Goal: Information Seeking & Learning: Find specific page/section

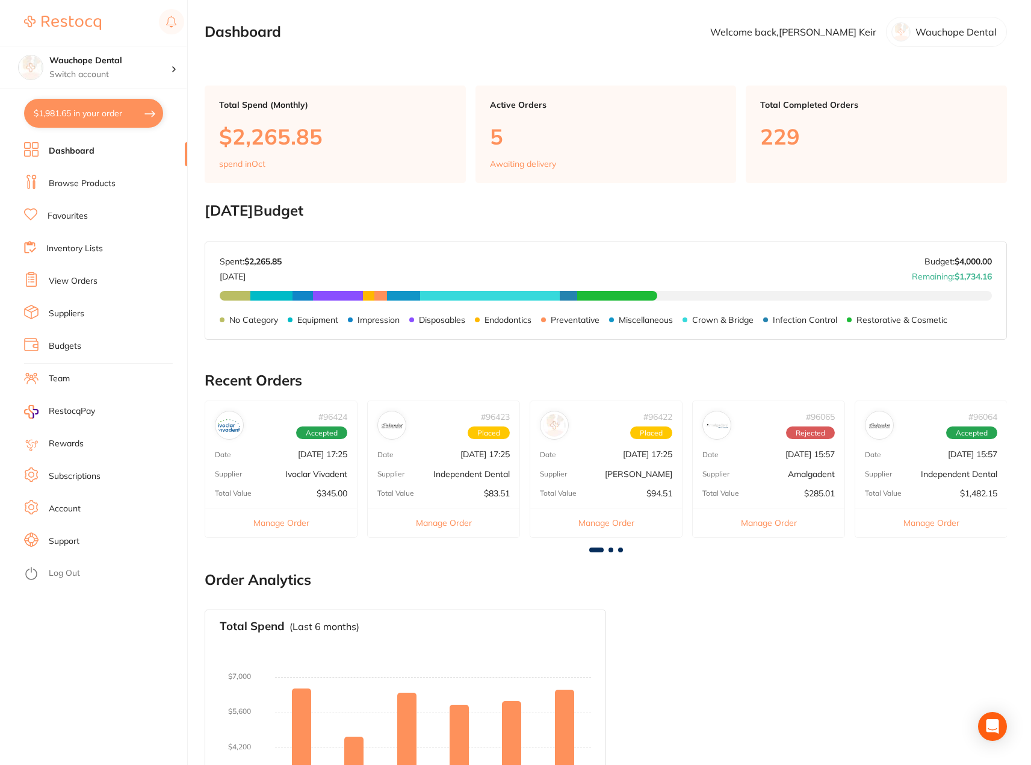
click at [99, 188] on link "Browse Products" at bounding box center [82, 184] width 67 height 12
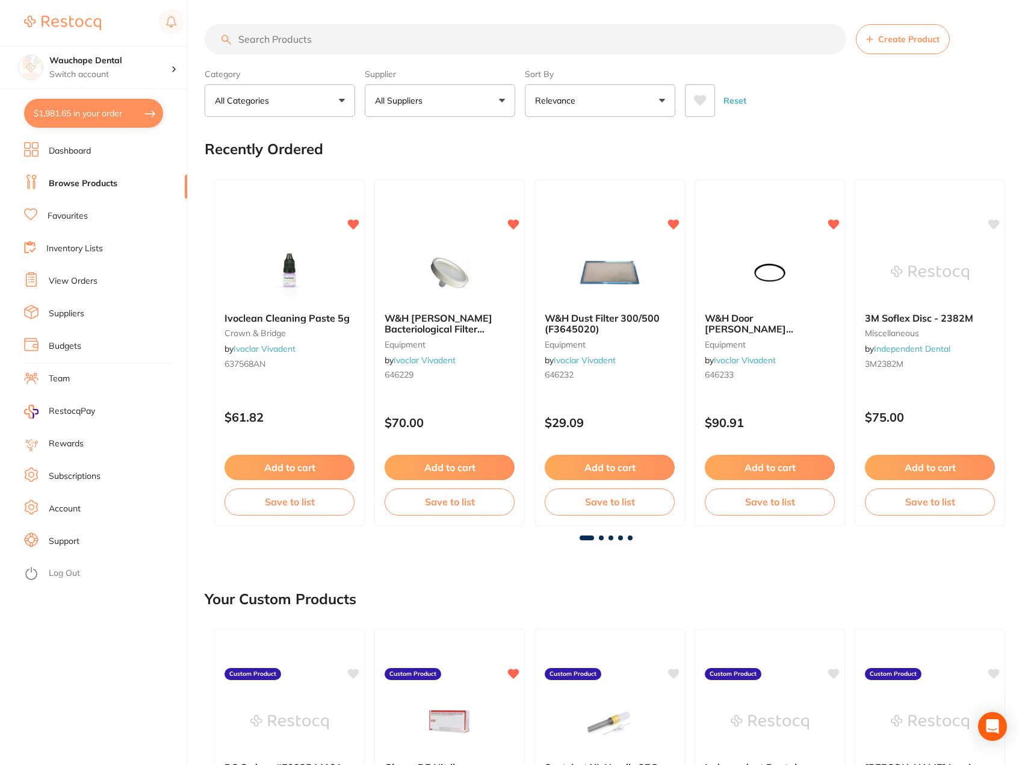
click at [330, 41] on input "search" at bounding box center [526, 39] width 642 height 30
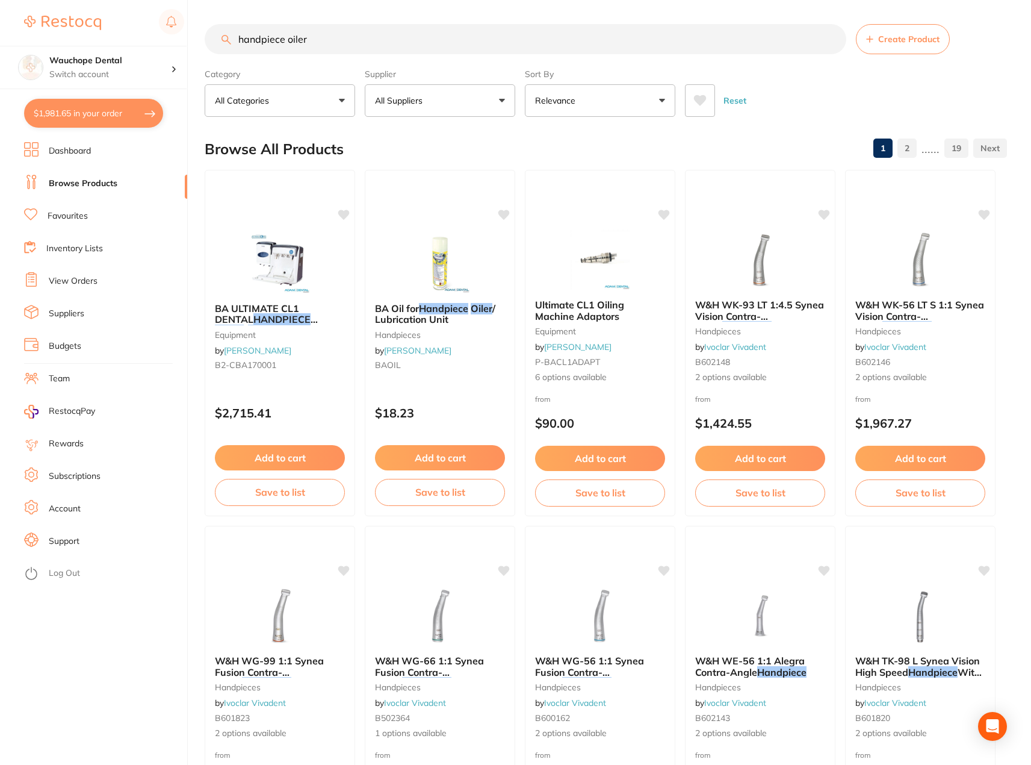
click at [364, 38] on input "handpiece oiler" at bounding box center [526, 39] width 642 height 30
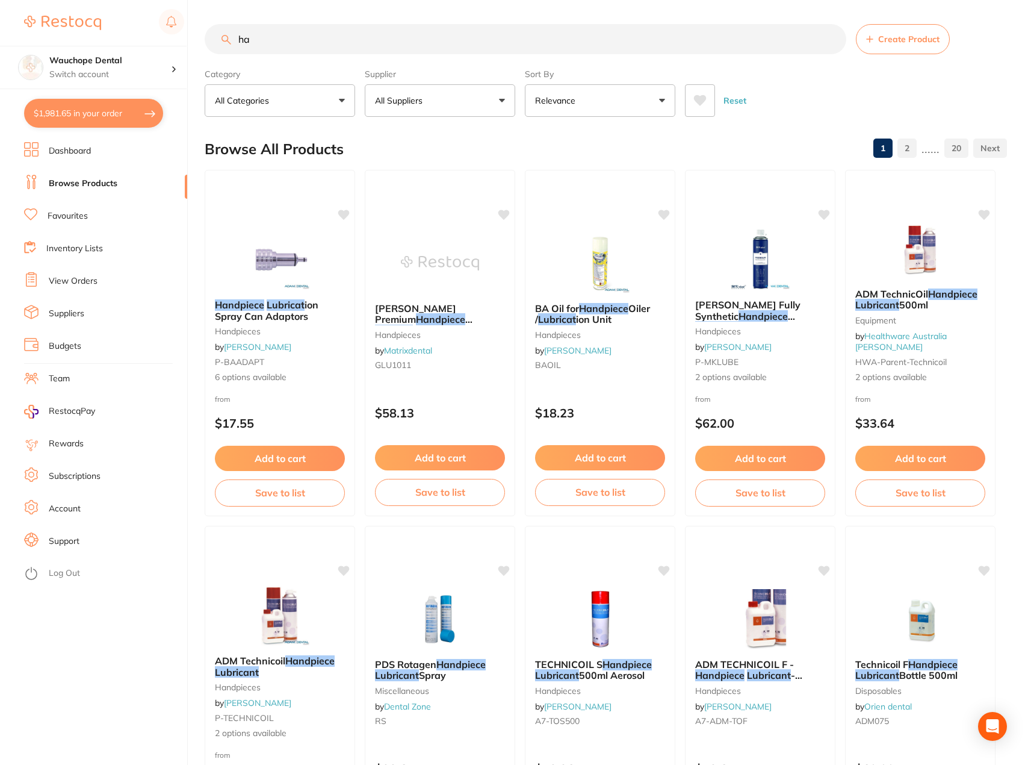
type input "h"
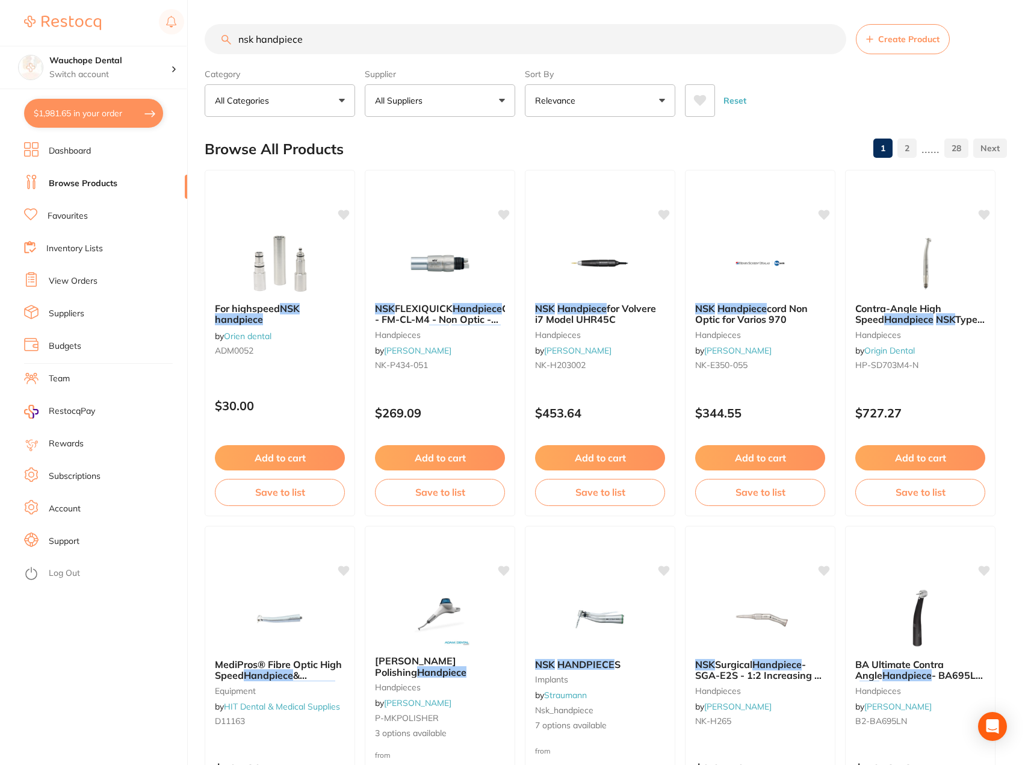
click at [323, 28] on input "nsk handpiece" at bounding box center [526, 39] width 642 height 30
click at [291, 36] on input "nsk handpiece" at bounding box center [526, 39] width 642 height 30
type input "nsk icare"
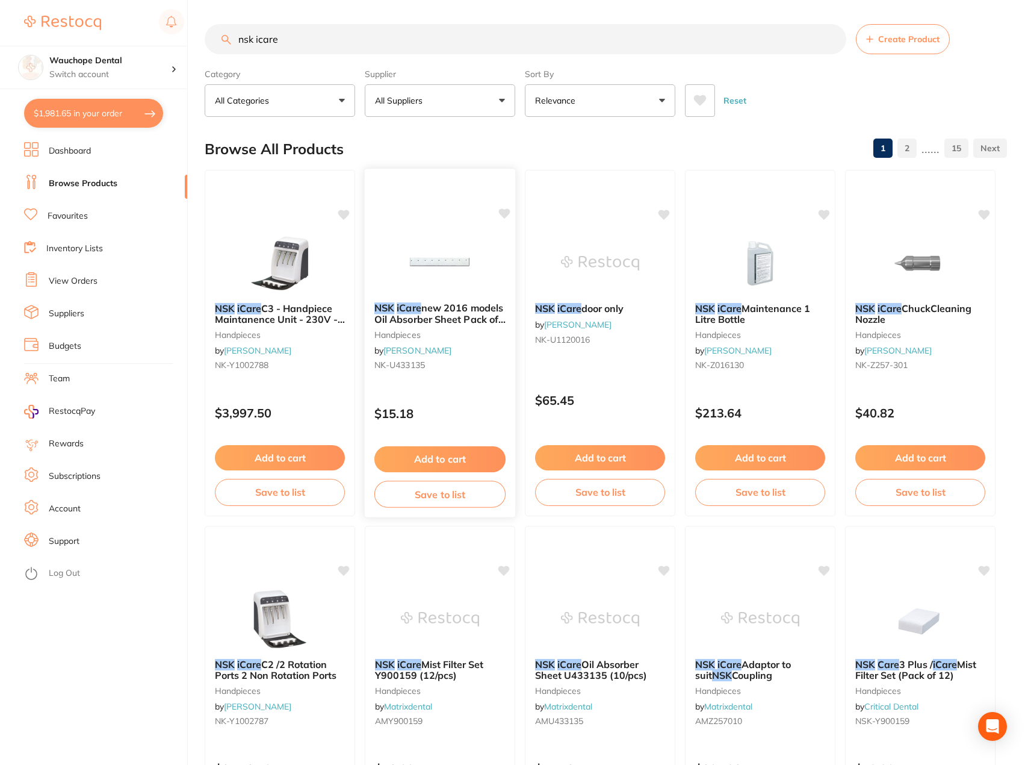
click at [429, 320] on span "new 2016 models Oil Absorber Sheet Pack of 10" at bounding box center [439, 319] width 131 height 34
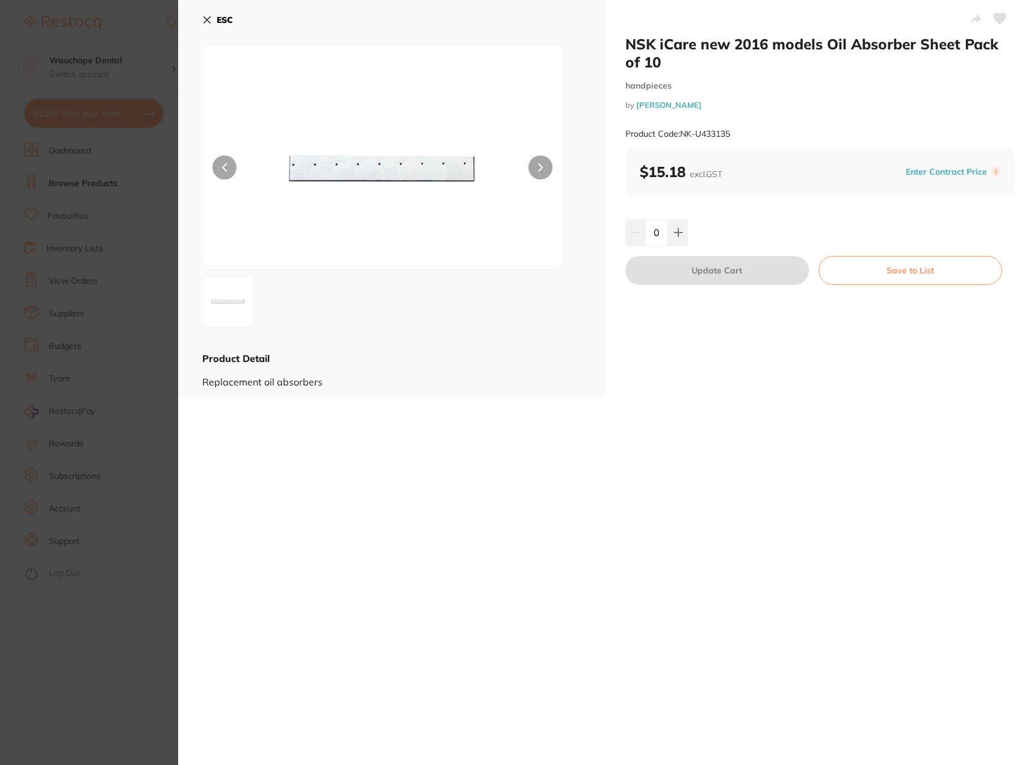
click at [153, 402] on section "NSK iCare new 2016 models Oil Absorber Sheet Pack of 10 handpieces by [PERSON_N…" at bounding box center [517, 382] width 1034 height 765
